Goal: Information Seeking & Learning: Learn about a topic

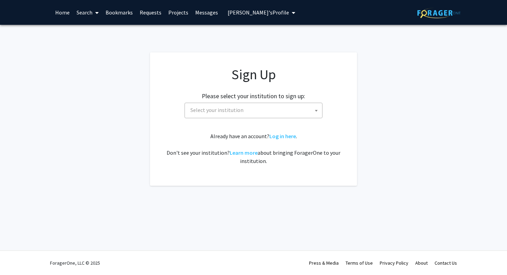
click at [261, 125] on div "Sign Up Please select your institution to sign up: [GEOGRAPHIC_DATA] [GEOGRAPHI…" at bounding box center [253, 115] width 179 height 99
click at [260, 112] on span "Select your institution" at bounding box center [255, 110] width 135 height 14
click at [367, 139] on app-signup "Sign Up Please select your institution to sign up: [GEOGRAPHIC_DATA] [GEOGRAPHI…" at bounding box center [253, 118] width 507 height 133
click at [293, 135] on link "Log in here" at bounding box center [282, 136] width 27 height 7
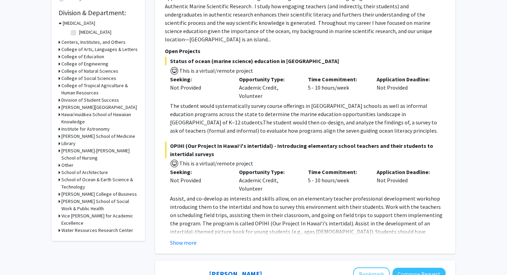
scroll to position [204, 0]
click at [190, 238] on button "Show more" at bounding box center [183, 242] width 27 height 8
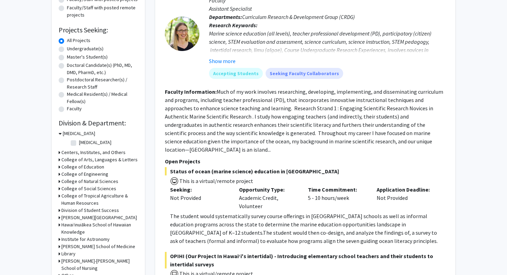
scroll to position [137, 0]
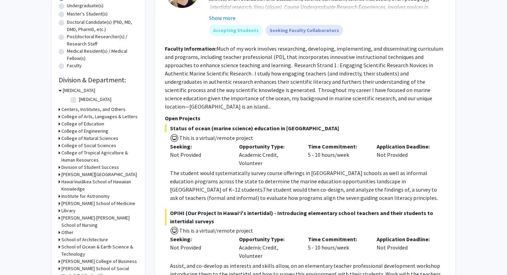
click at [101, 136] on h3 "College of Natural Sciences" at bounding box center [89, 138] width 57 height 7
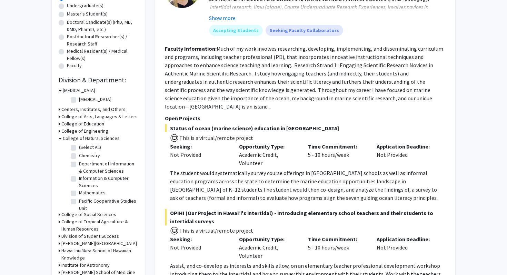
click at [93, 147] on label "(Select All)" at bounding box center [90, 147] width 22 height 7
click at [83, 147] on input "(Select All)" at bounding box center [81, 146] width 4 height 4
checkbox input "true"
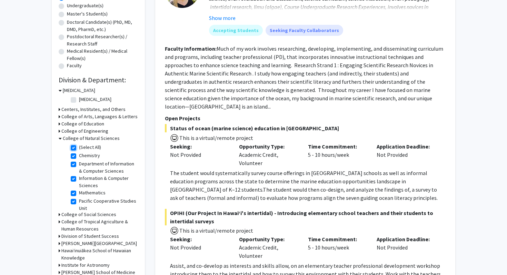
checkbox input "true"
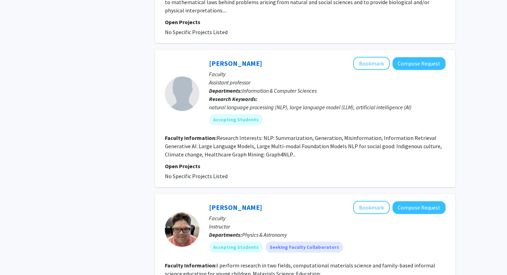
scroll to position [1000, 0]
